Goal: Information Seeking & Learning: Find specific fact

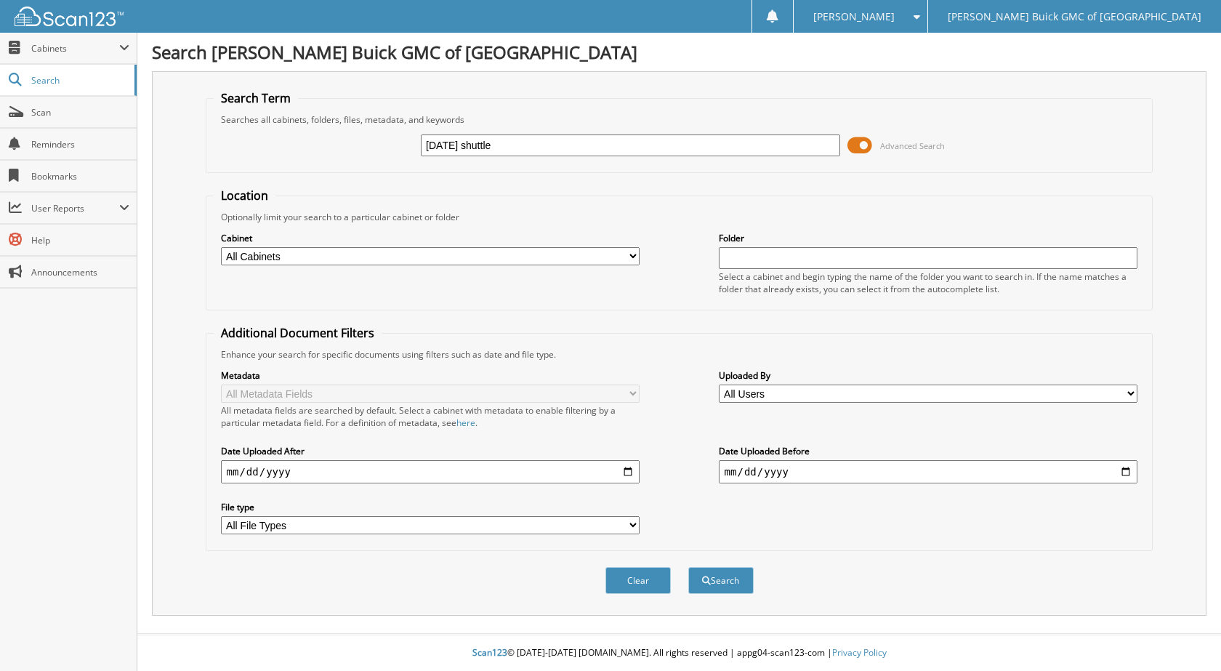
type input "[DATE] shuttle"
click at [688, 567] on button "Search" at bounding box center [720, 580] width 65 height 27
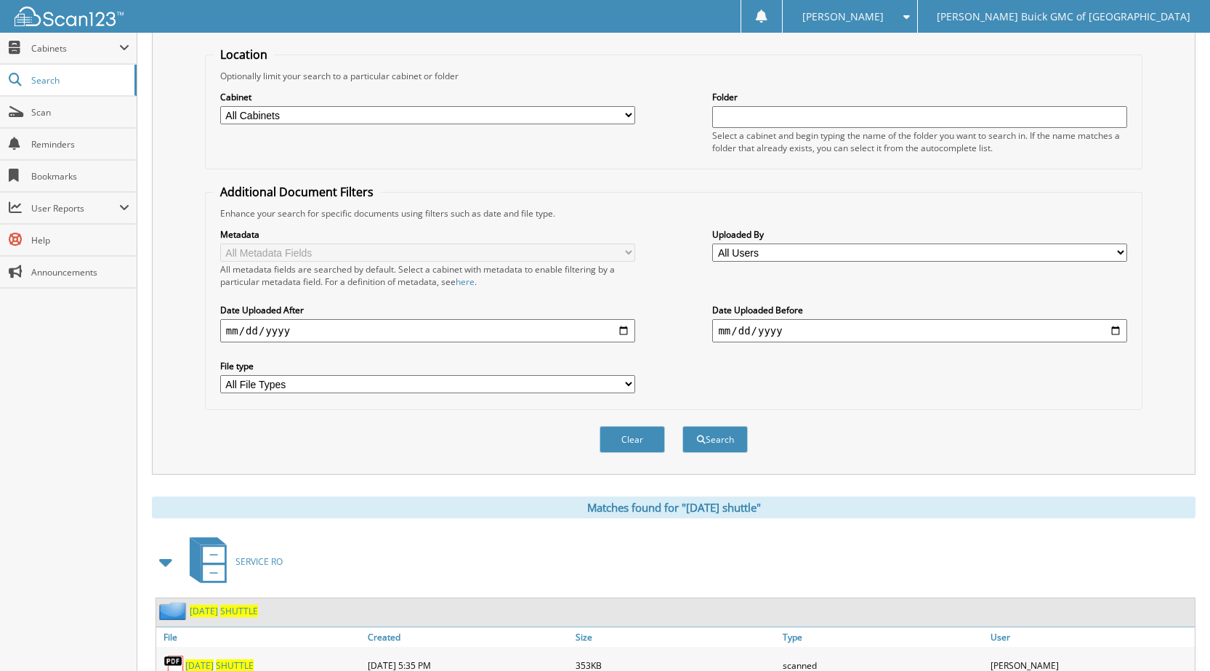
scroll to position [198, 0]
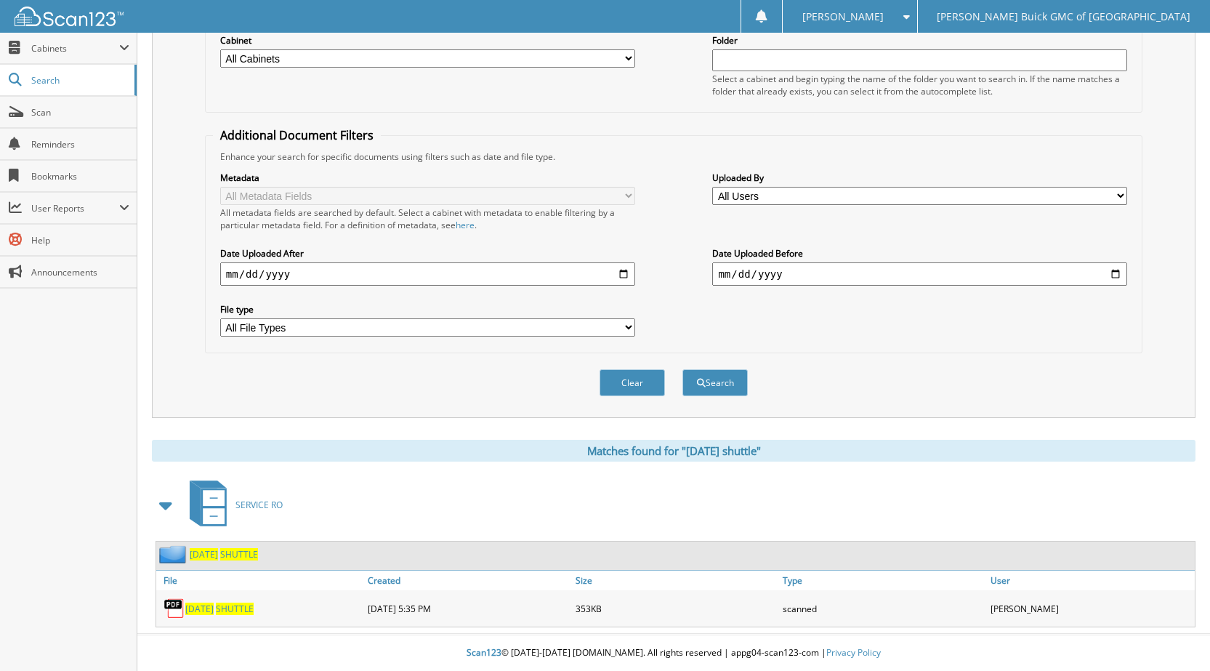
drag, startPoint x: 246, startPoint y: 610, endPoint x: 251, endPoint y: 604, distance: 7.9
click at [246, 610] on span "SHUTTLE" at bounding box center [235, 608] width 38 height 12
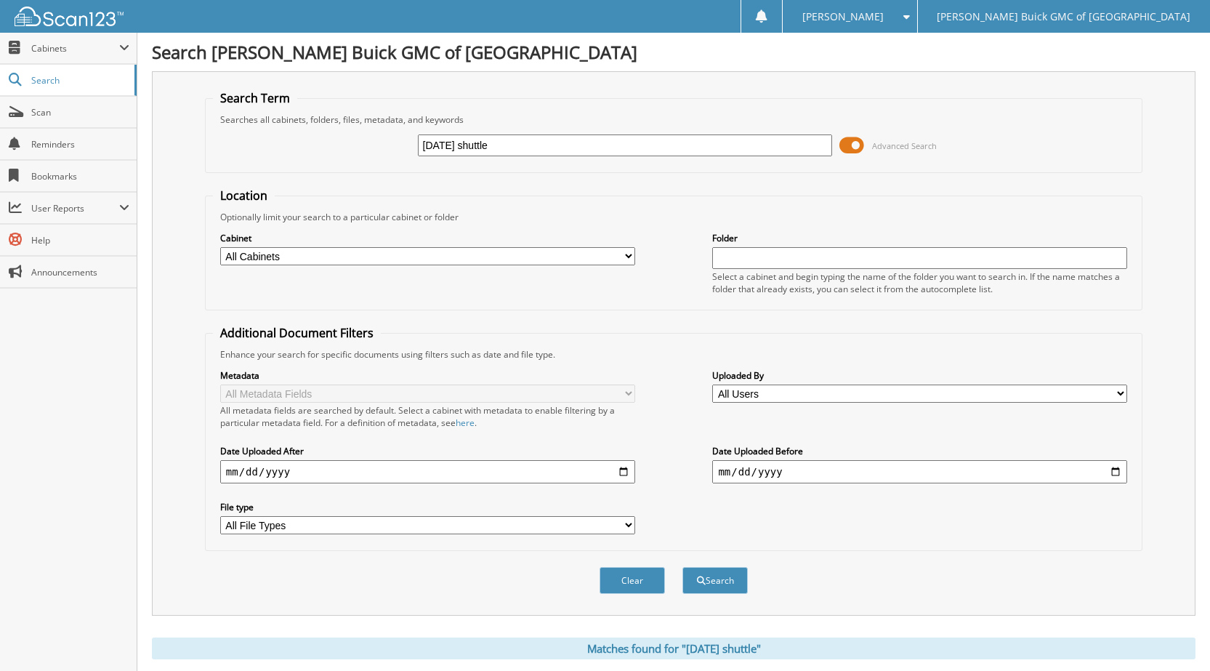
click at [472, 145] on input "2025-07-28 shuttle" at bounding box center [625, 145] width 415 height 22
type input "2025-09-04 shuttle"
click at [682, 567] on button "Search" at bounding box center [714, 580] width 65 height 27
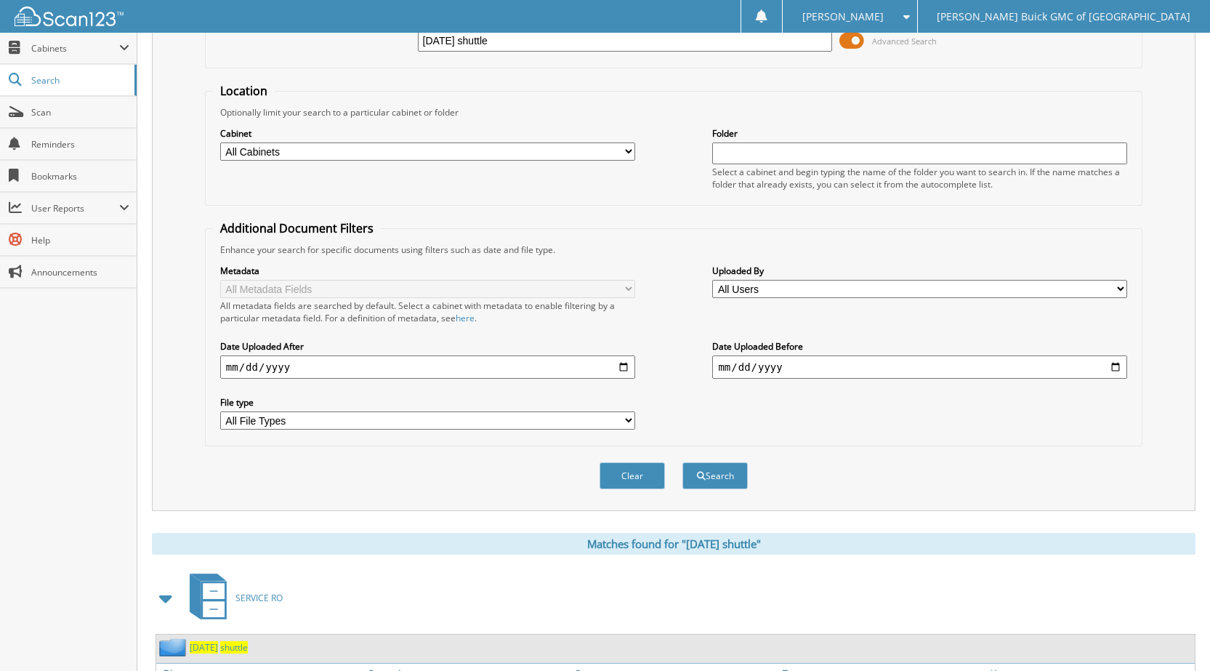
scroll to position [198, 0]
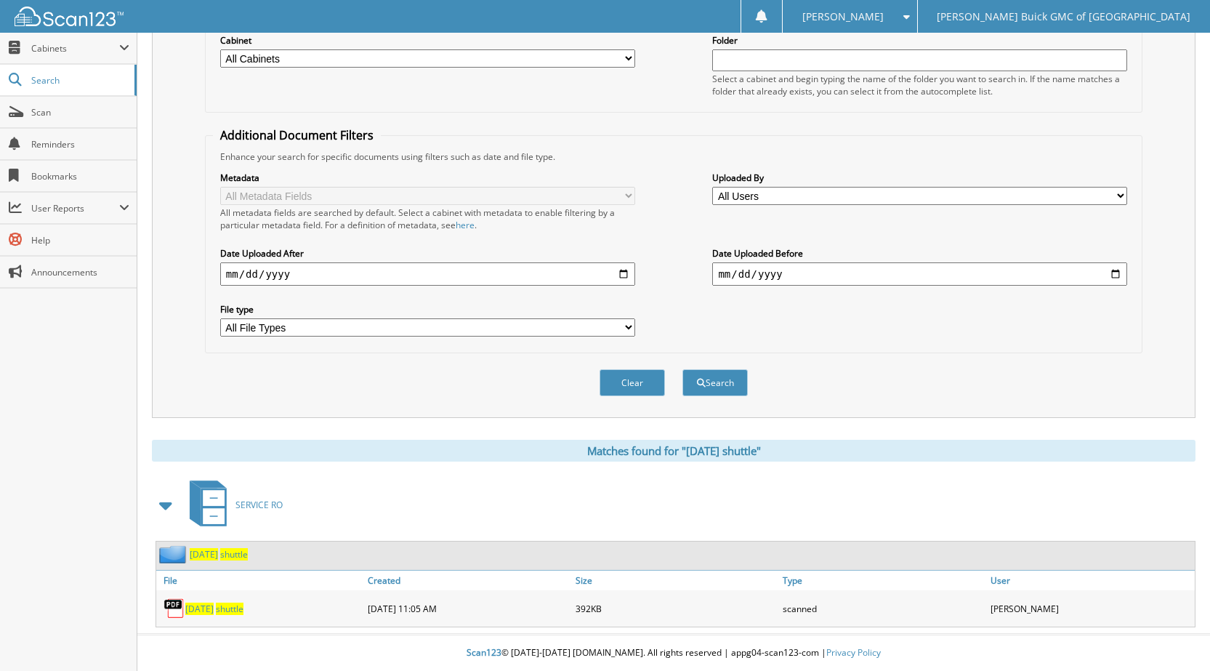
click at [197, 606] on span "2025-09-04" at bounding box center [199, 608] width 28 height 12
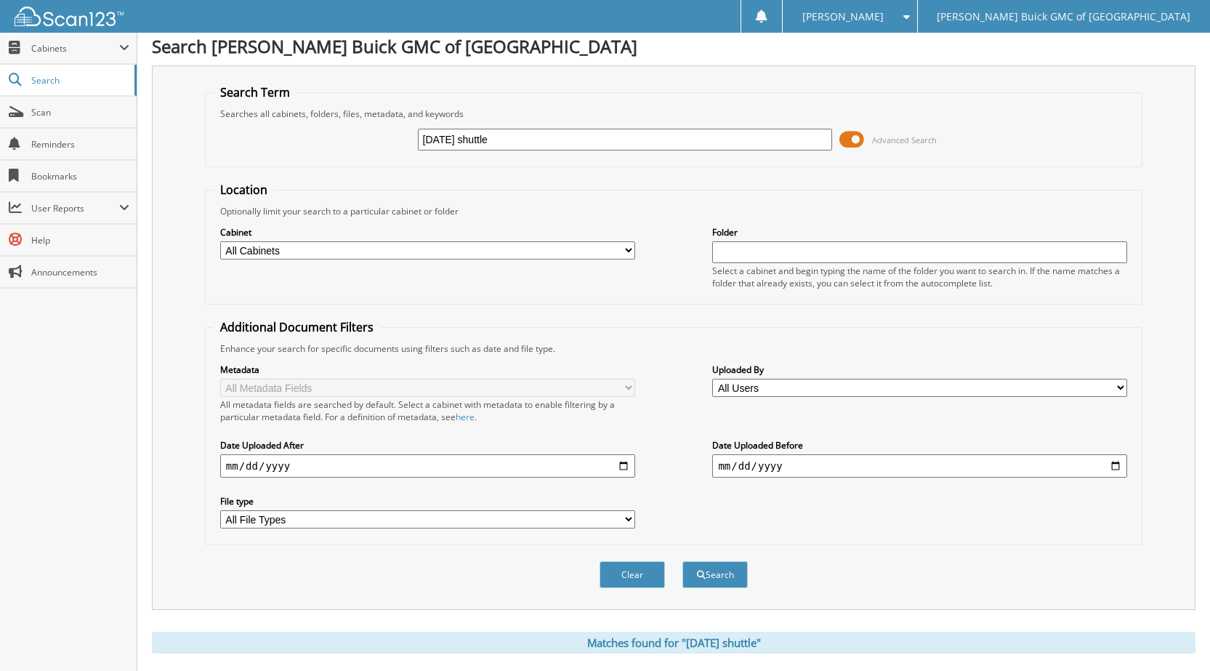
scroll to position [0, 0]
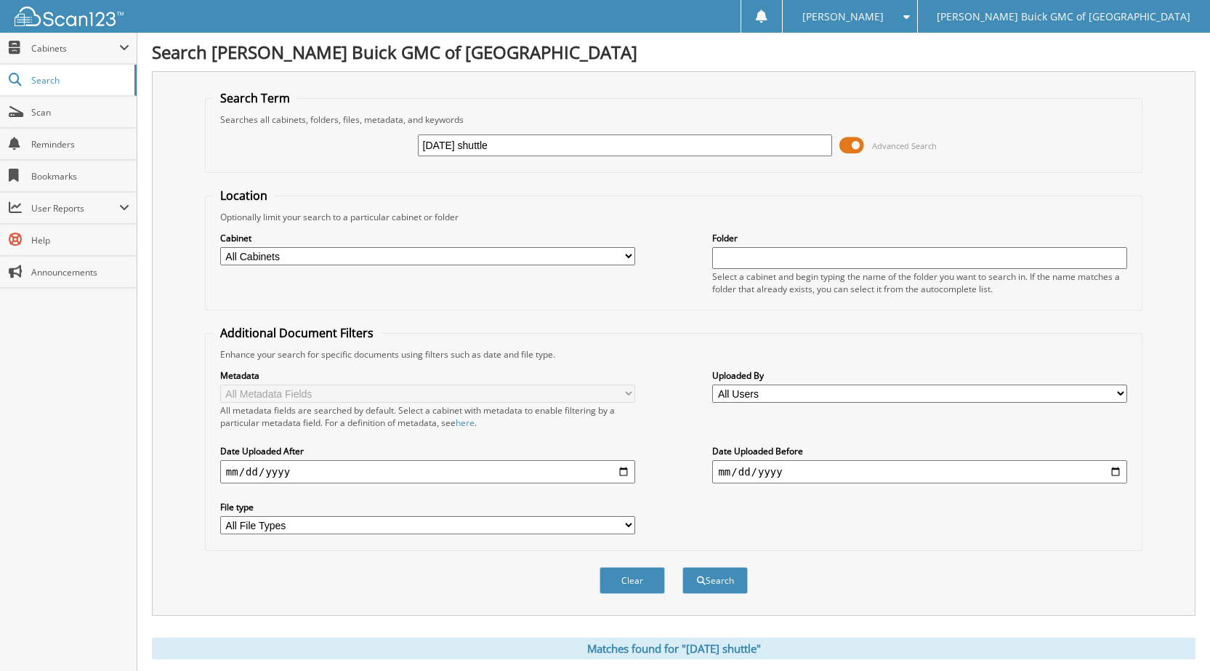
click at [474, 145] on input "[DATE] shuttle" at bounding box center [625, 145] width 415 height 22
type input "2025-09-12 shuttle"
click at [682, 567] on button "Search" at bounding box center [714, 580] width 65 height 27
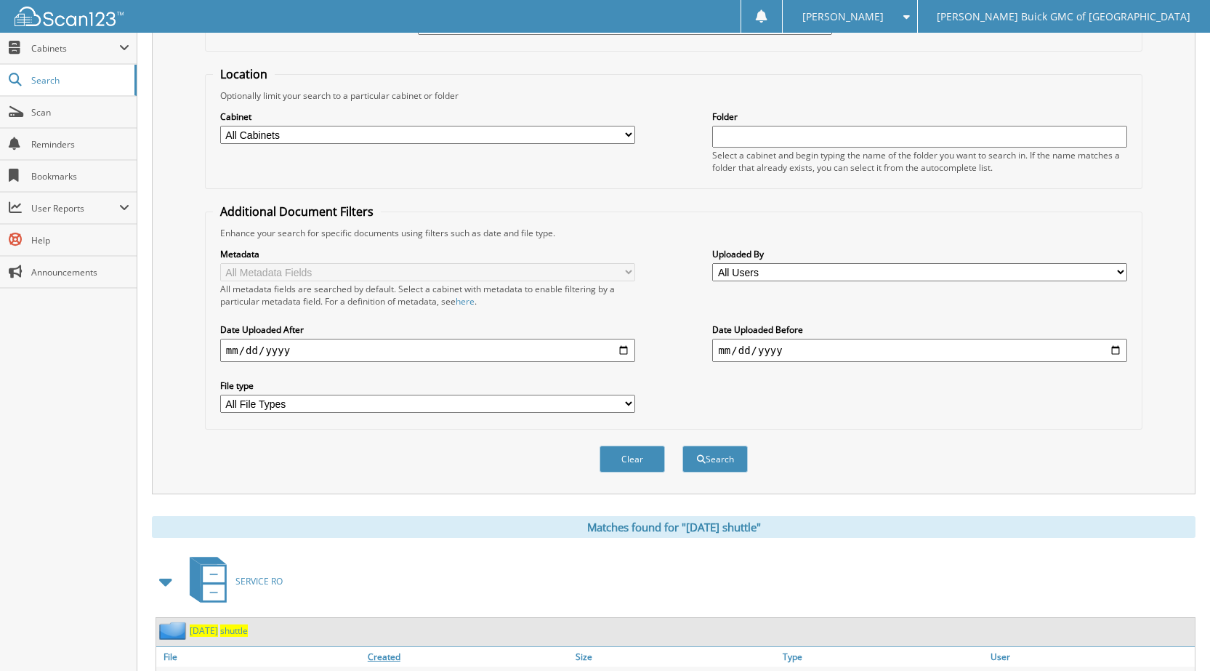
scroll to position [198, 0]
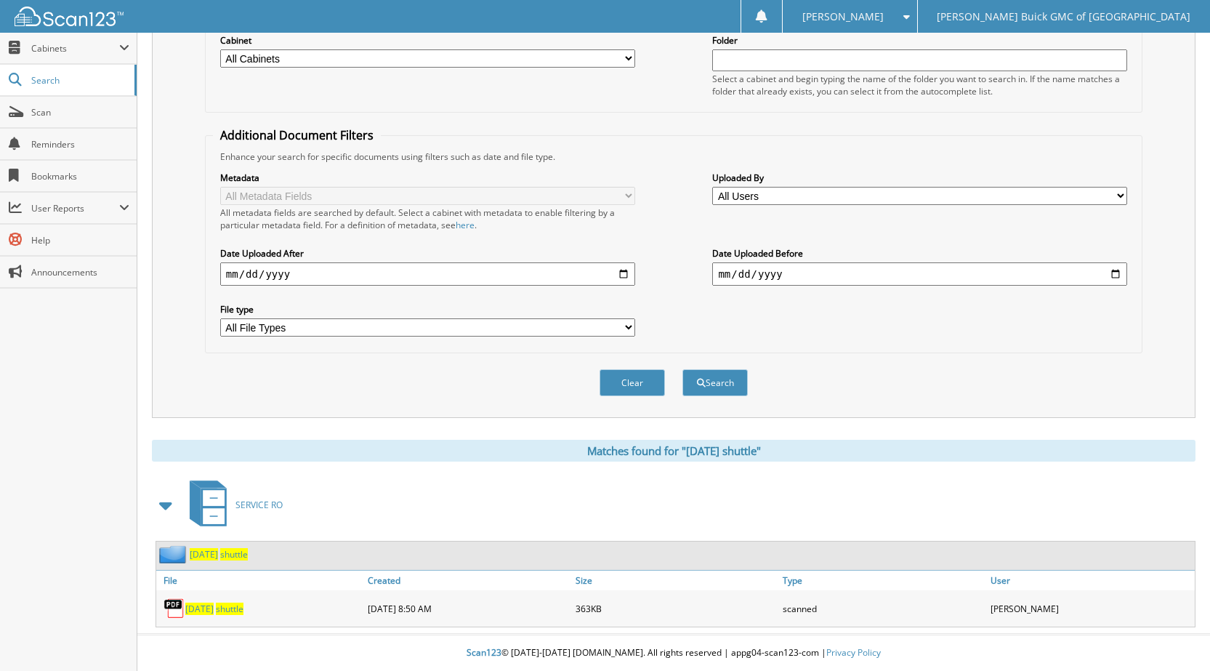
click at [214, 607] on span "2025-09-12" at bounding box center [199, 608] width 28 height 12
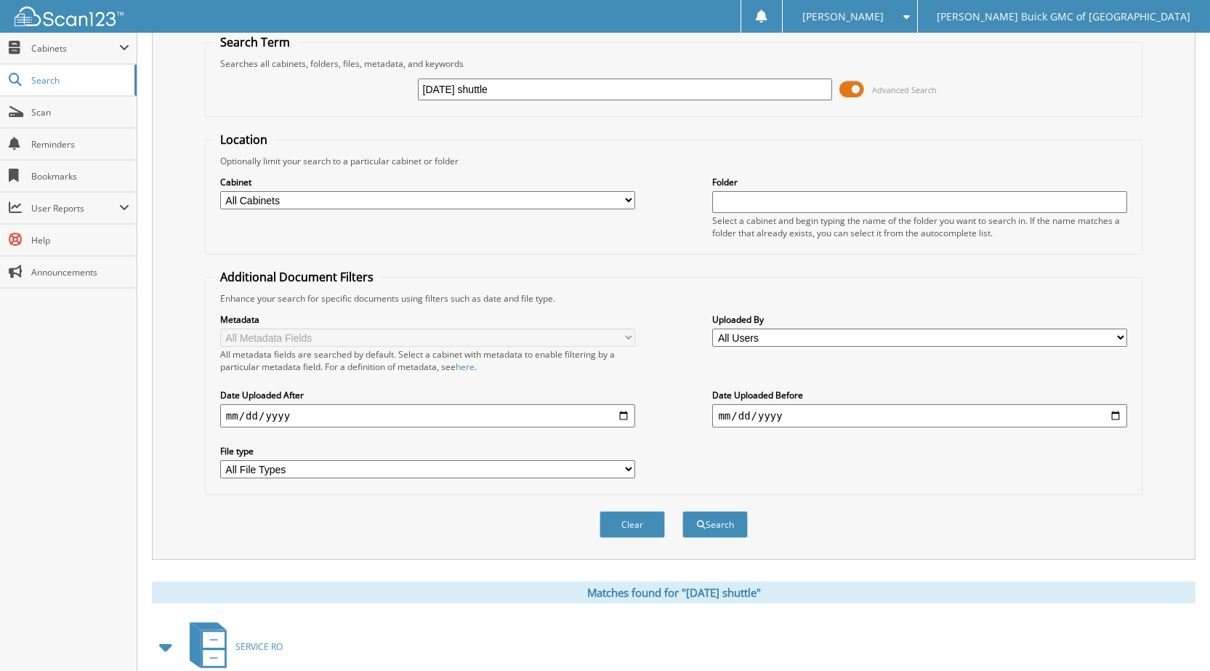
scroll to position [0, 0]
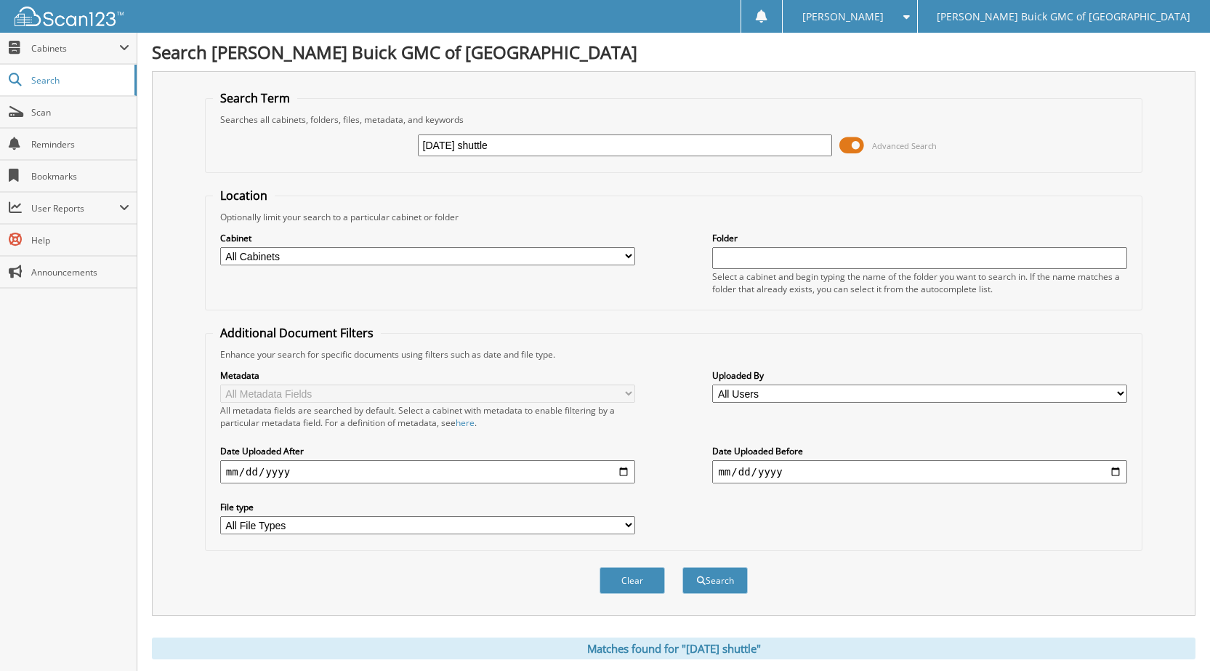
click at [473, 145] on input "2025-09-12 shuttle" at bounding box center [625, 145] width 415 height 22
type input "2025-09-13 shuttle"
click at [682, 567] on button "Search" at bounding box center [714, 580] width 65 height 27
click at [472, 145] on input "[DATE] shuttle" at bounding box center [625, 145] width 415 height 22
type input "[DATE] shuttle"
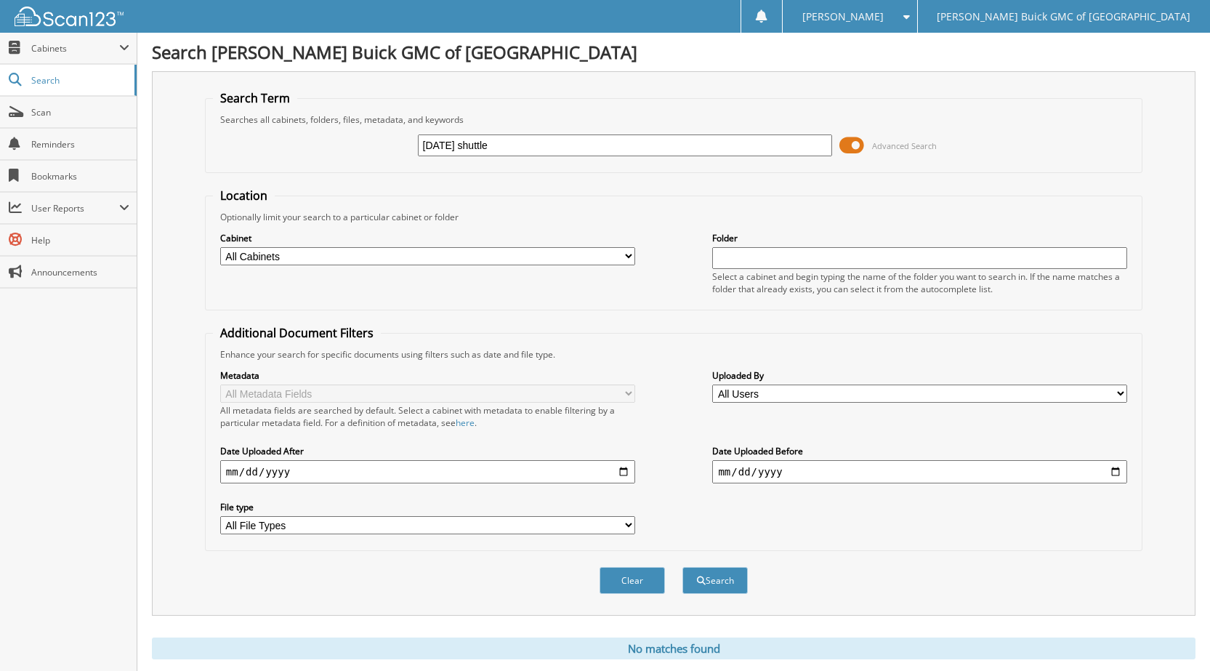
click at [682, 567] on button "Search" at bounding box center [714, 580] width 65 height 27
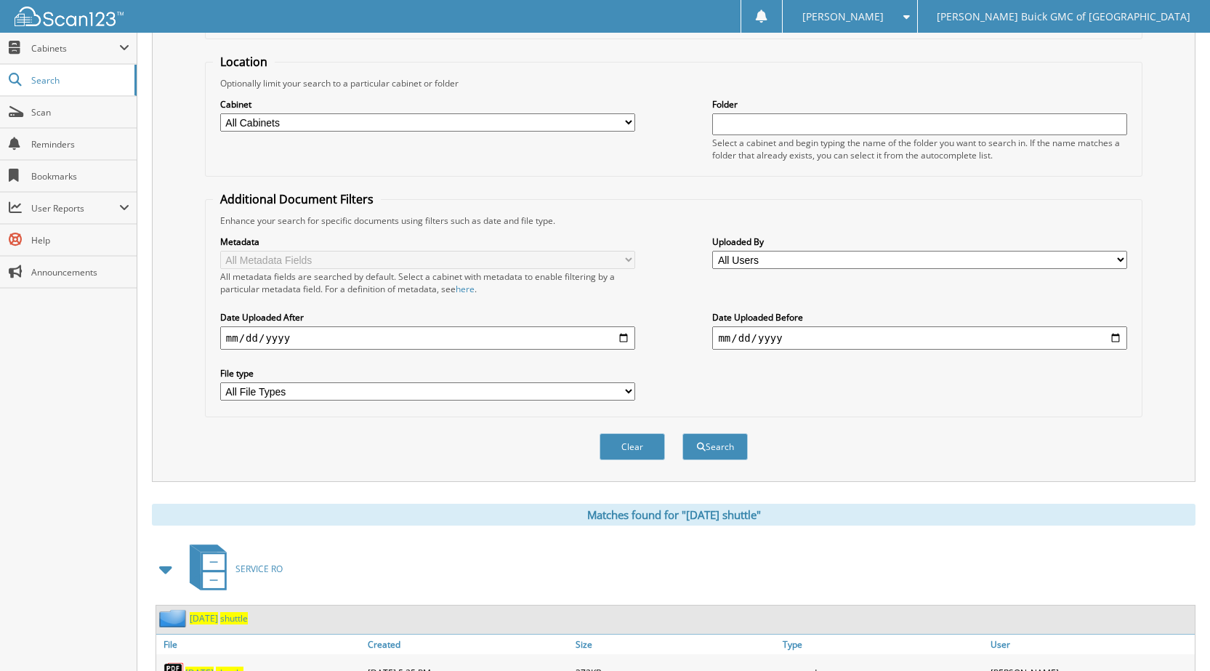
scroll to position [198, 0]
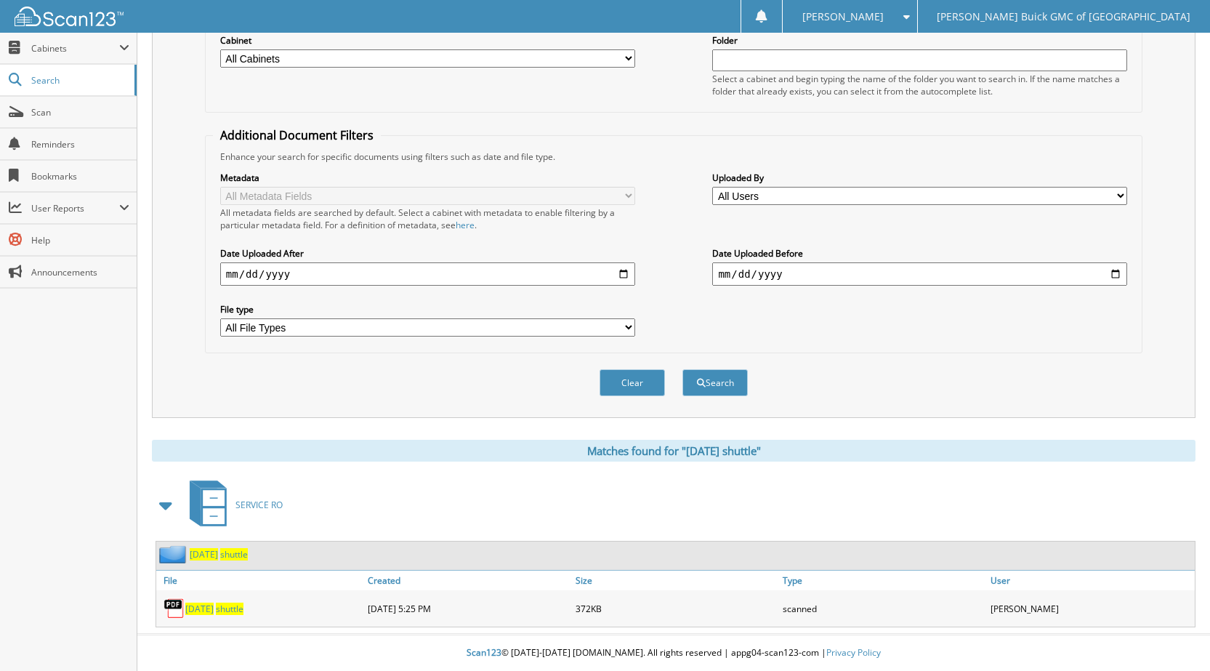
click at [232, 609] on link "[DATE] shuttle" at bounding box center [214, 608] width 58 height 12
